Goal: Task Accomplishment & Management: Use online tool/utility

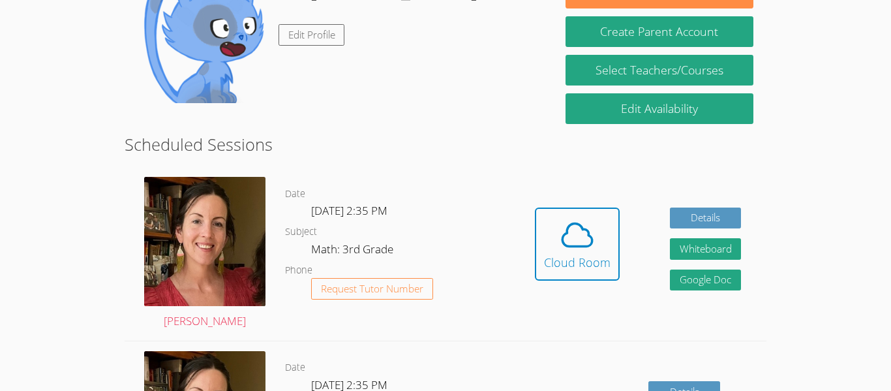
scroll to position [243, 0]
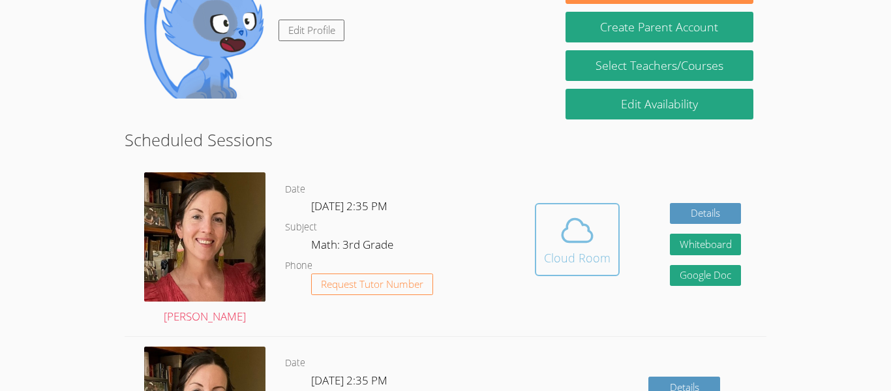
click at [567, 233] on icon at bounding box center [577, 230] width 37 height 37
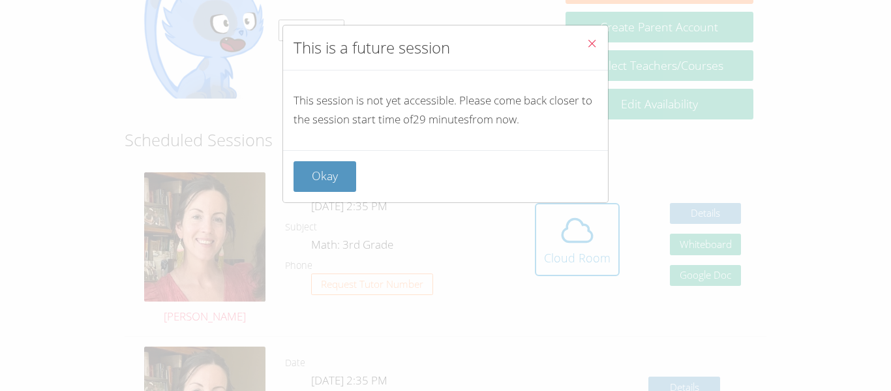
click at [589, 45] on icon "Close" at bounding box center [591, 43] width 11 height 11
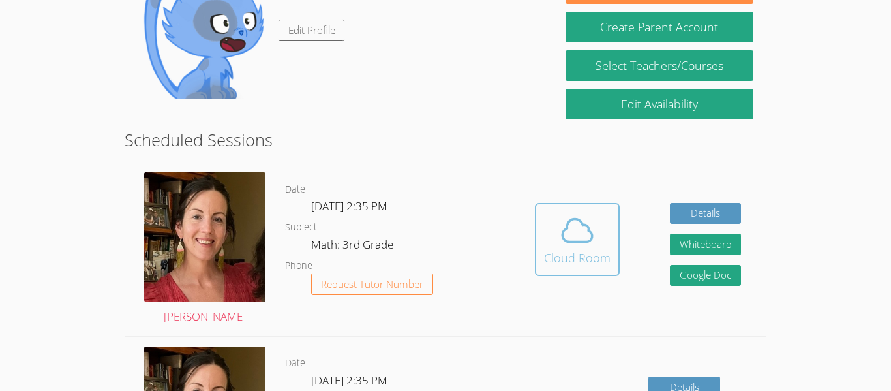
click at [603, 265] on div "Cloud Room" at bounding box center [577, 257] width 67 height 18
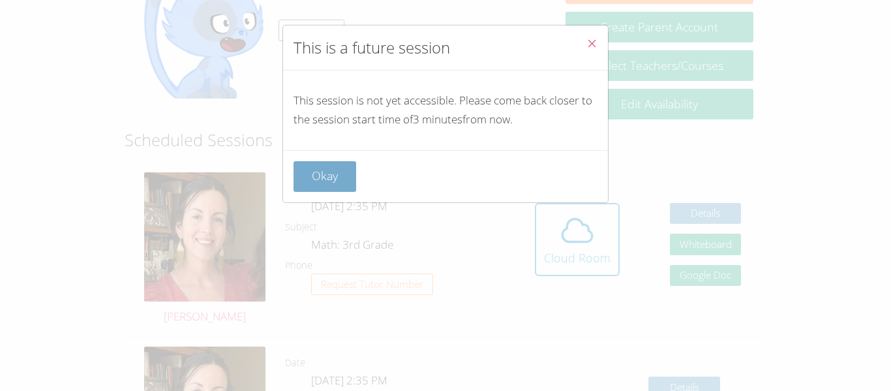
click at [333, 178] on button "Okay" at bounding box center [324, 176] width 63 height 31
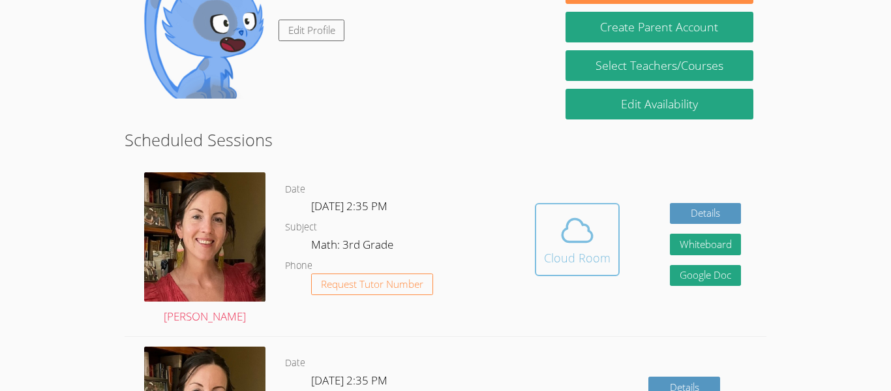
click at [577, 233] on icon at bounding box center [577, 230] width 37 height 37
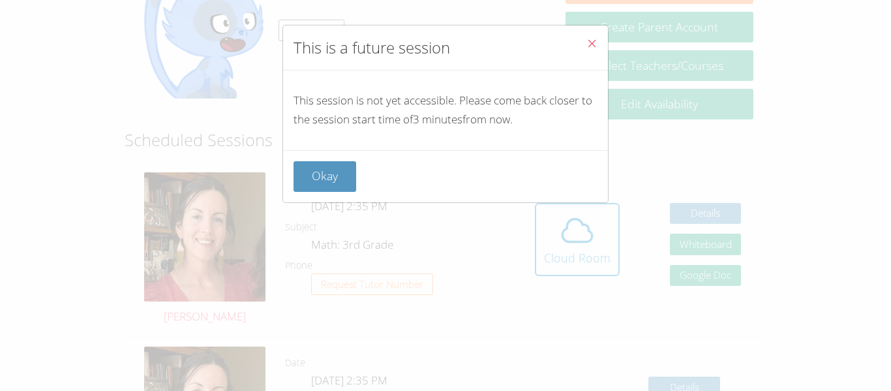
click at [586, 40] on icon "Close" at bounding box center [591, 43] width 11 height 11
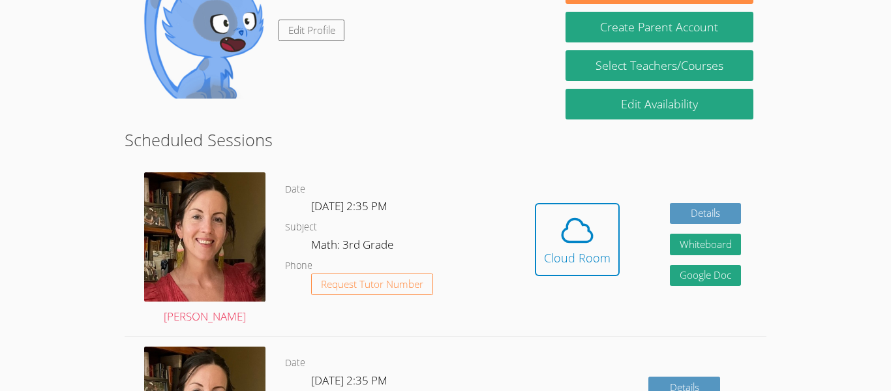
click at [246, 329] on div "[PERSON_NAME]" at bounding box center [205, 248] width 160 height 173
click at [574, 264] on div "Cloud Room" at bounding box center [577, 257] width 67 height 18
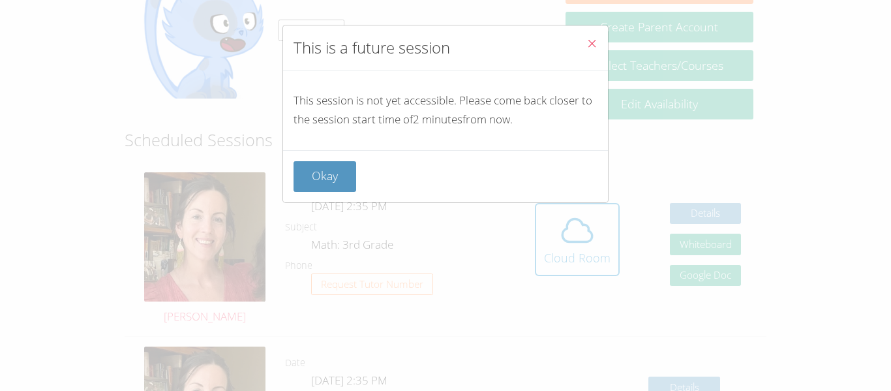
click at [607, 37] on button "Close" at bounding box center [592, 45] width 32 height 40
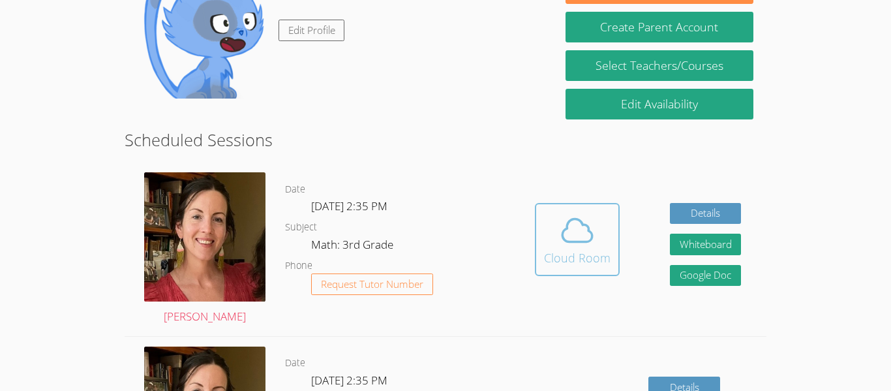
click at [608, 253] on div "Cloud Room" at bounding box center [577, 257] width 67 height 18
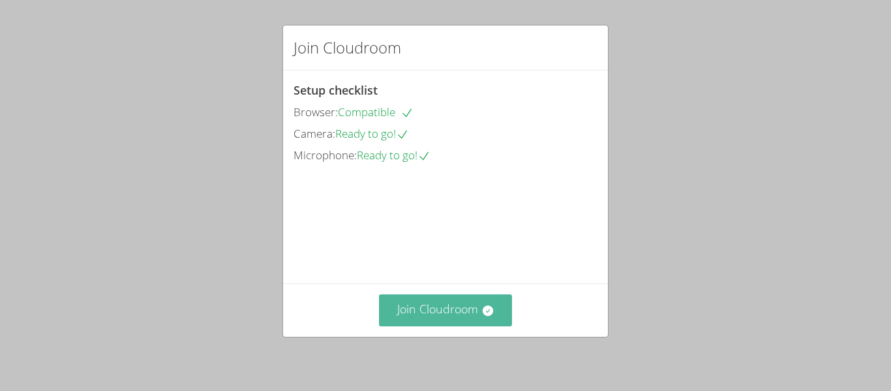
click at [446, 306] on button "Join Cloudroom" at bounding box center [446, 310] width 134 height 32
click at [473, 311] on button "Join Cloudroom" at bounding box center [446, 310] width 134 height 32
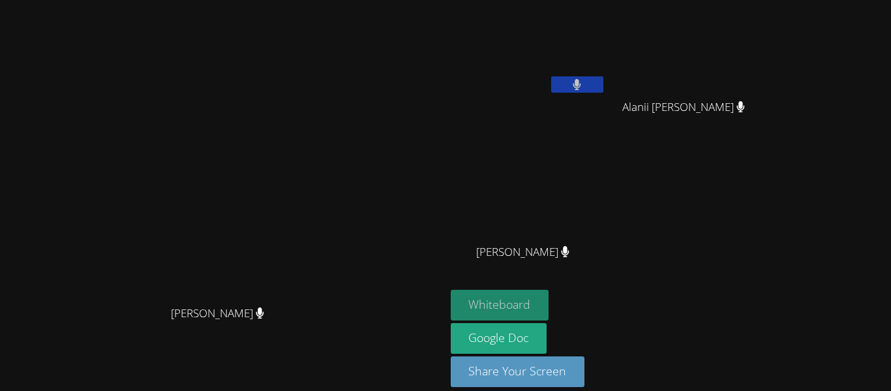
click at [549, 301] on button "Whiteboard" at bounding box center [500, 305] width 98 height 31
